Goal: Use online tool/utility: Utilize a website feature to perform a specific function

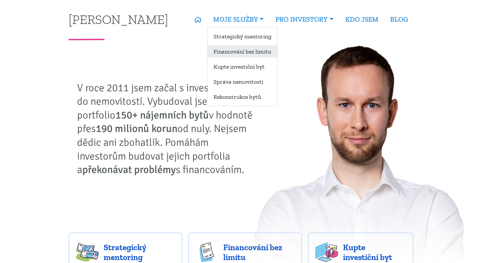
click at [249, 56] on link "Financování bez limitu" at bounding box center [243, 51] width 70 height 12
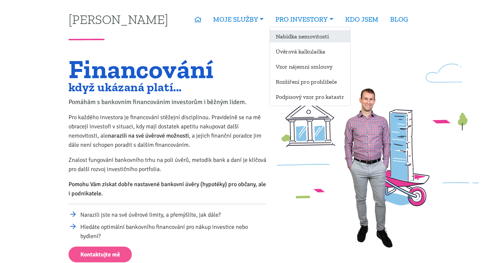
click at [288, 40] on link "Nabídka nemovitostí" at bounding box center [310, 36] width 80 height 12
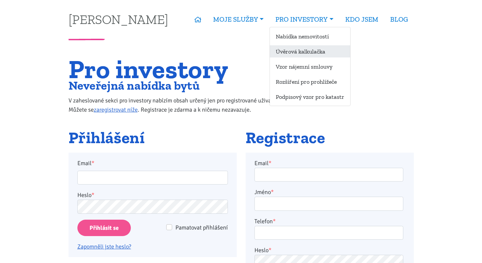
click at [301, 57] on link "Úvěrová kalkulačka" at bounding box center [310, 51] width 80 height 12
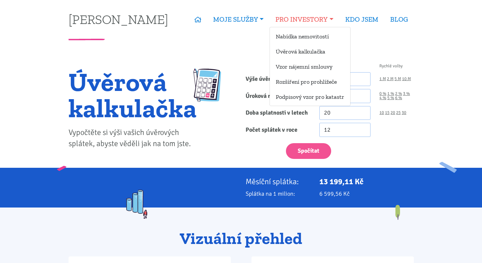
click at [312, 24] on link "PRO INVESTORY" at bounding box center [305, 19] width 70 height 15
